Goal: Transaction & Acquisition: Purchase product/service

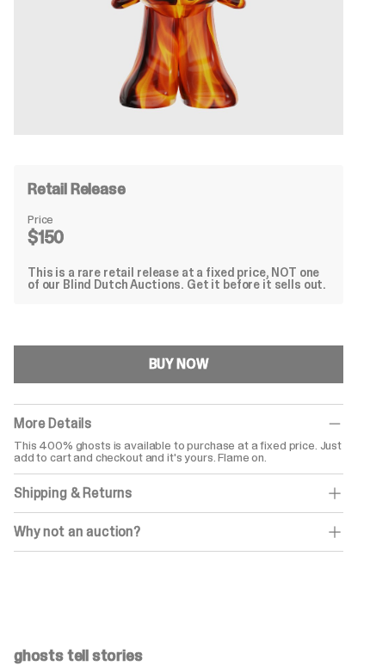
scroll to position [426, 0]
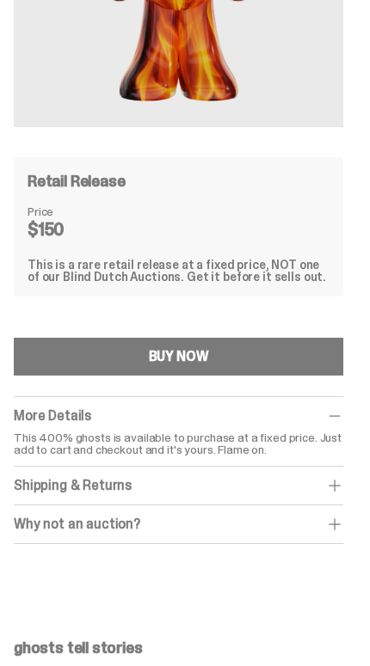
click at [310, 433] on p "This 400% ghosts is available to purchase at a fixed price. Just add to cart an…" at bounding box center [178, 444] width 329 height 24
click at [334, 485] on div "Shipping & Returns" at bounding box center [178, 485] width 329 height 17
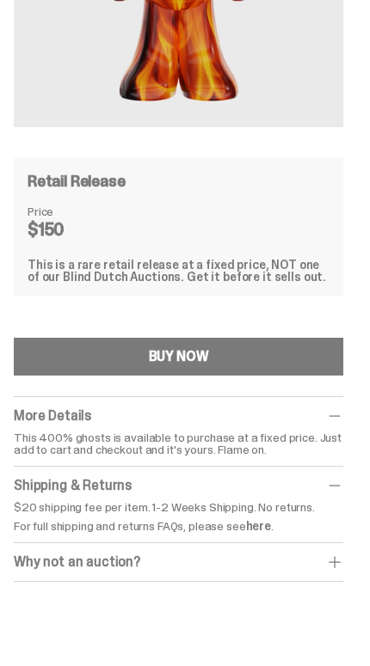
click at [335, 560] on div "Why not an auction?" at bounding box center [178, 562] width 329 height 17
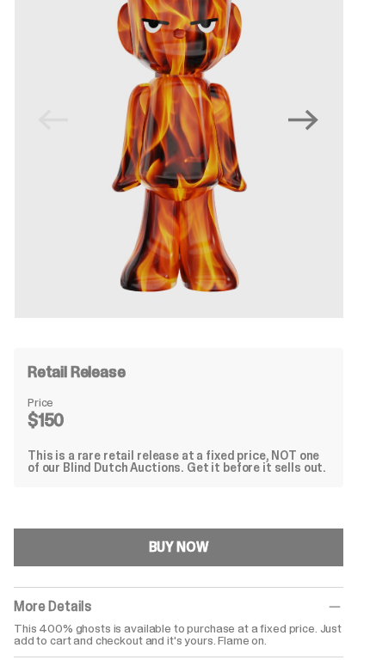
scroll to position [239, 0]
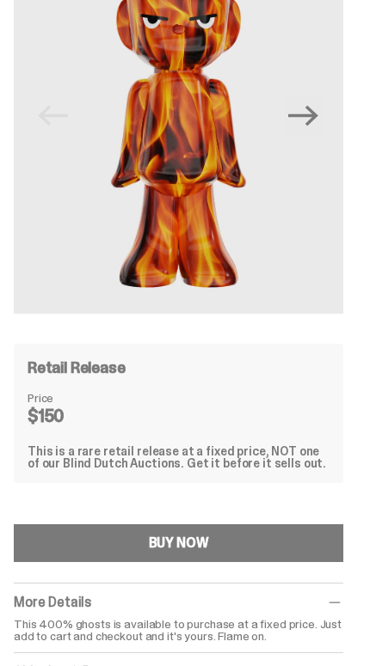
click at [116, 540] on button "BUY NOW" at bounding box center [178, 543] width 329 height 38
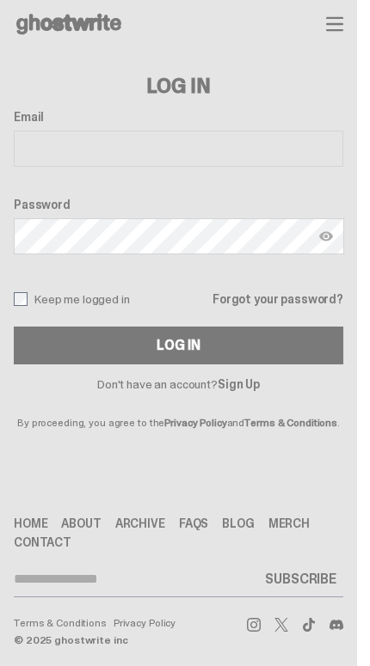
click at [89, 132] on input "Email" at bounding box center [178, 149] width 329 height 36
click at [343, 26] on icon "button" at bounding box center [334, 23] width 17 height 17
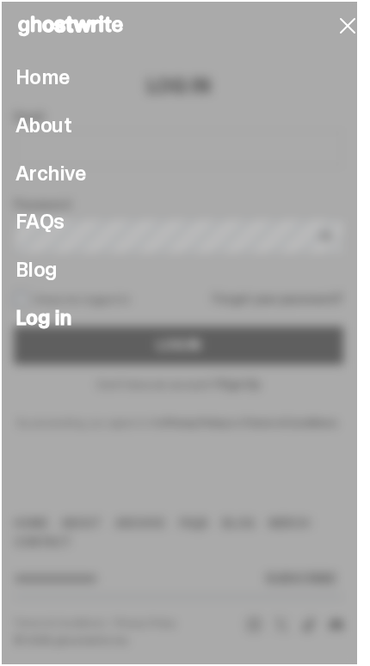
click at [354, 30] on icon "button" at bounding box center [348, 26] width 28 height 28
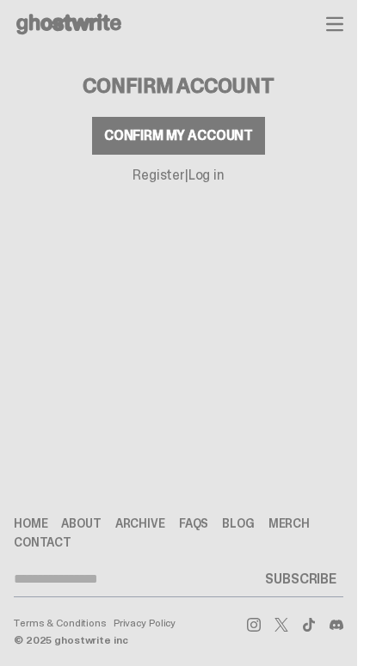
click at [140, 137] on div "Confirm my account" at bounding box center [178, 136] width 149 height 14
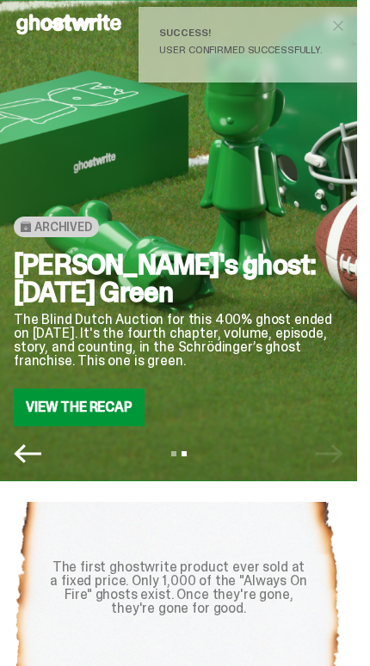
click at [95, 396] on link "View the Recap" at bounding box center [79, 408] width 131 height 38
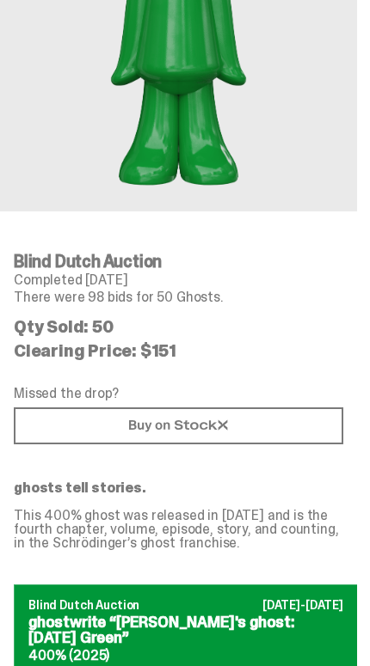
scroll to position [377, 0]
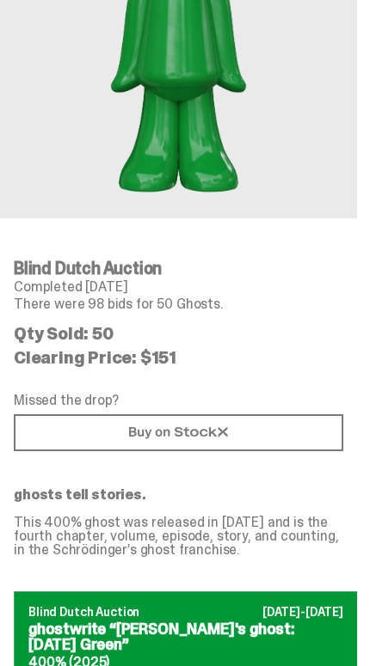
click at [260, 424] on link at bounding box center [178, 432] width 329 height 37
